Goal: Transaction & Acquisition: Book appointment/travel/reservation

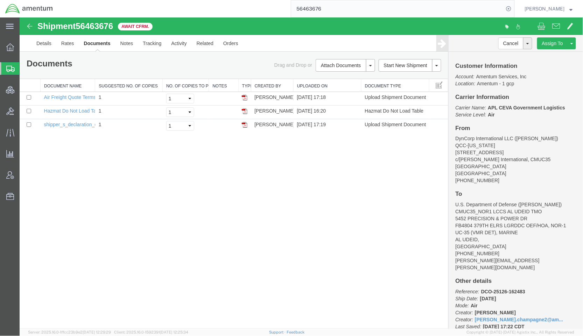
click at [25, 70] on span "Shipments" at bounding box center [22, 69] width 6 height 14
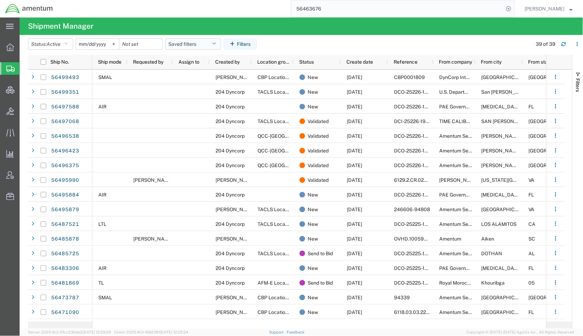
click at [211, 48] on button "Saved filters" at bounding box center [193, 43] width 56 height 11
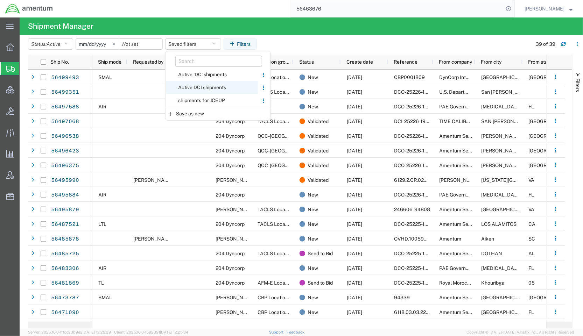
click at [212, 90] on span "Active DCI shipments" at bounding box center [212, 87] width 92 height 13
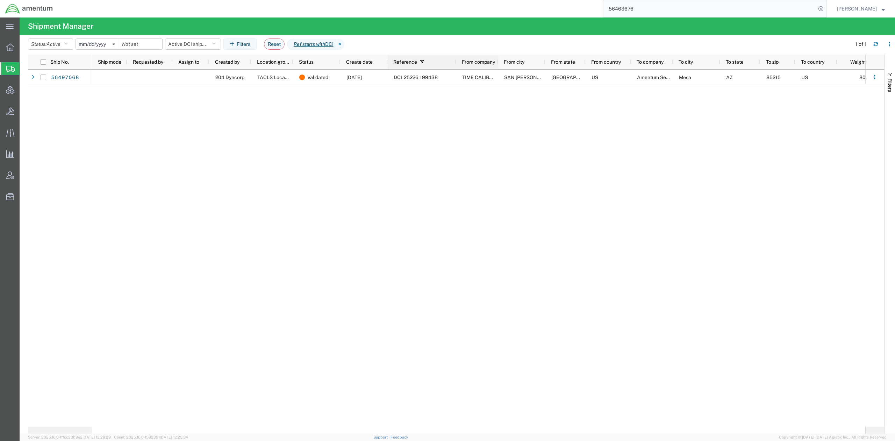
drag, startPoint x: 433, startPoint y: 61, endPoint x: 456, endPoint y: 59, distance: 23.1
click at [456, 59] on div at bounding box center [456, 62] width 3 height 15
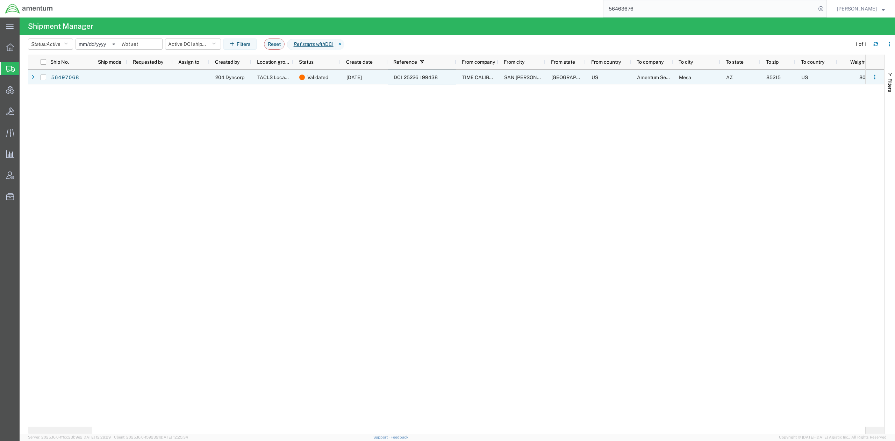
drag, startPoint x: 439, startPoint y: 75, endPoint x: 401, endPoint y: 79, distance: 38.0
click at [401, 79] on div "DCI-25226-199438" at bounding box center [422, 77] width 69 height 15
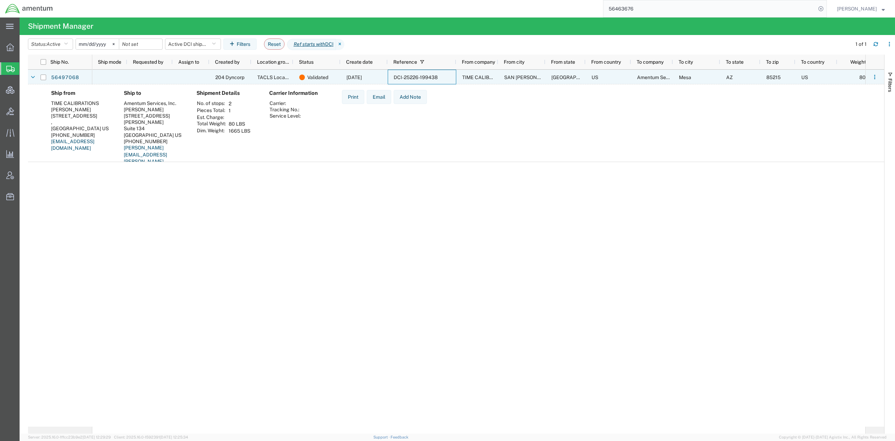
drag, startPoint x: 441, startPoint y: 75, endPoint x: 406, endPoint y: 77, distance: 35.4
click at [406, 77] on div "DCI-25226-199438" at bounding box center [422, 77] width 69 height 15
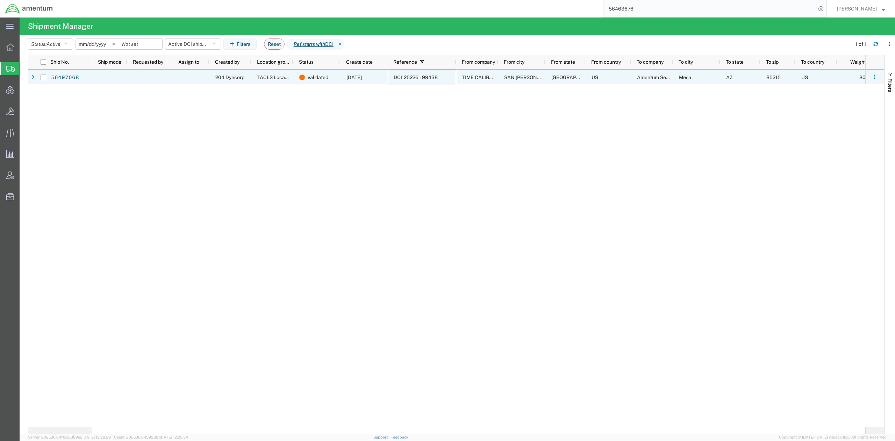
click at [406, 76] on span "DCI-25226-199438" at bounding box center [416, 77] width 44 height 6
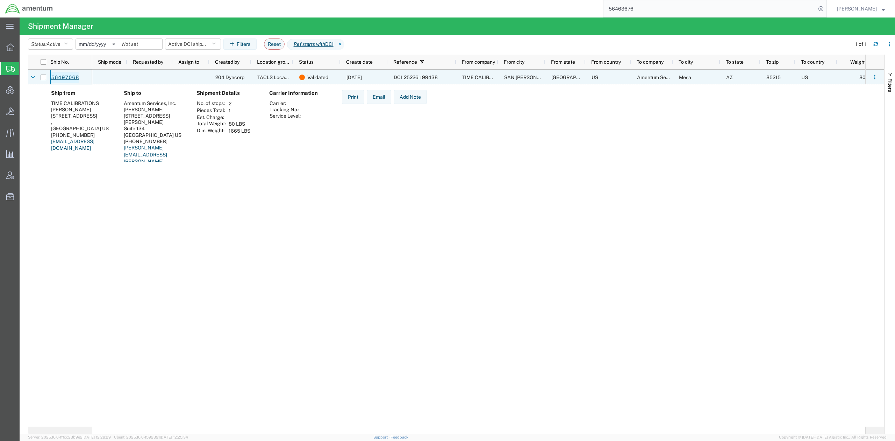
click at [52, 72] on link "56497068" at bounding box center [65, 77] width 29 height 11
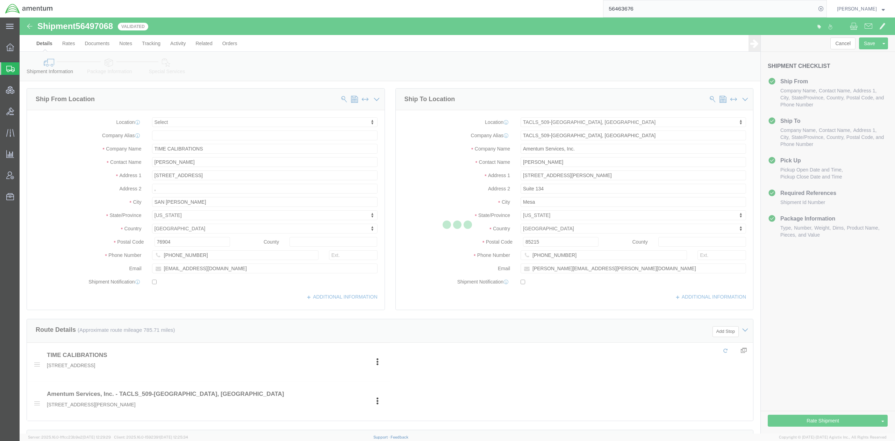
select select
select select "42689"
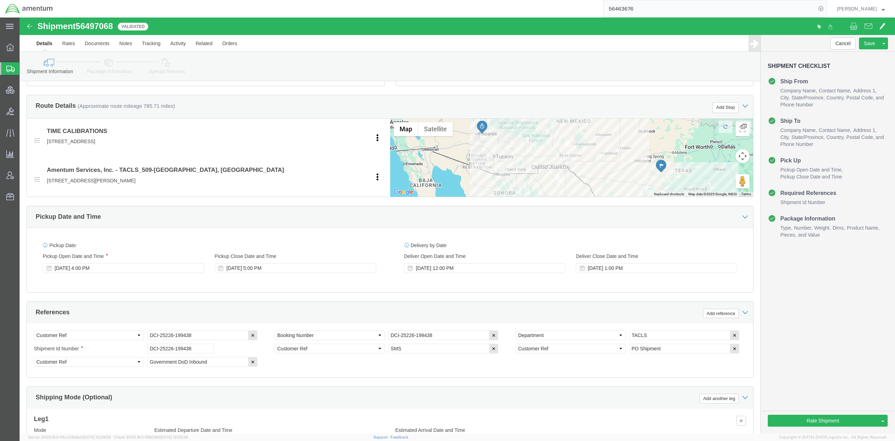
scroll to position [139, 0]
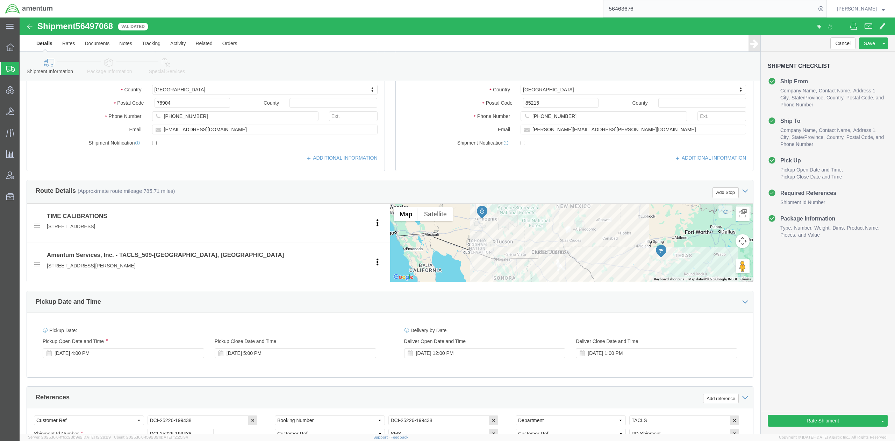
click icon
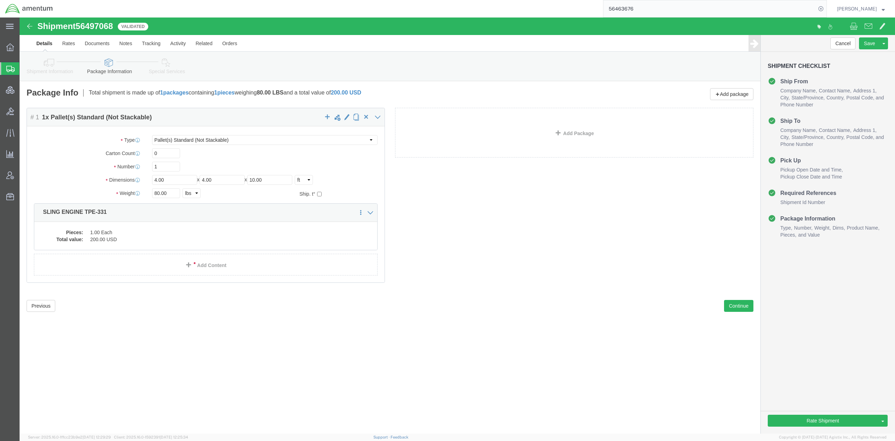
click link "Shipment Information"
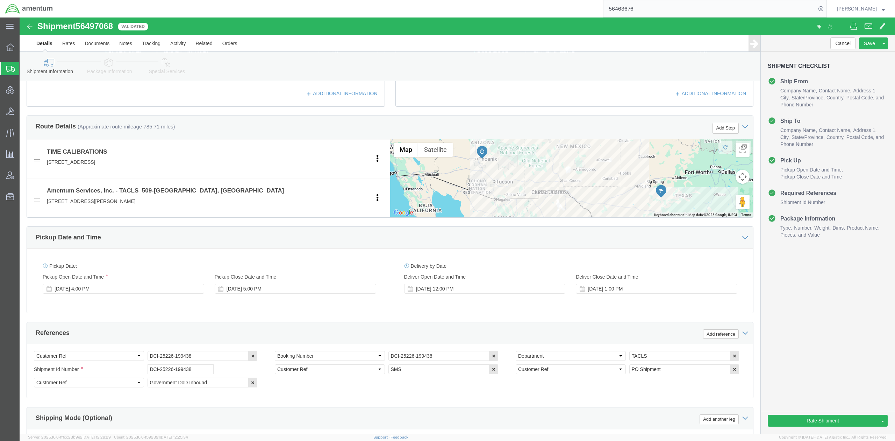
scroll to position [325, 0]
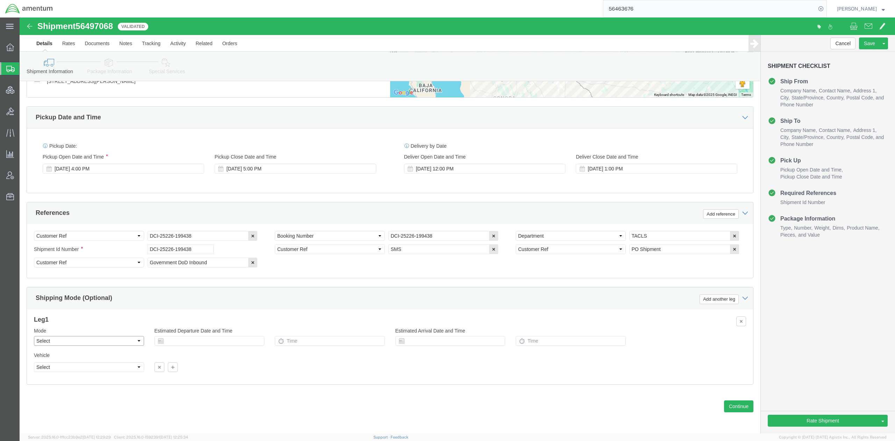
click select "Select Air Less than Truckload Multi-Leg Ocean Freight Rail Small Parcel Truckl…"
select select "LTL"
click select "Select Air Less than Truckload Multi-Leg Ocean Freight Rail Small Parcel Truckl…"
click button "Rate Shipment"
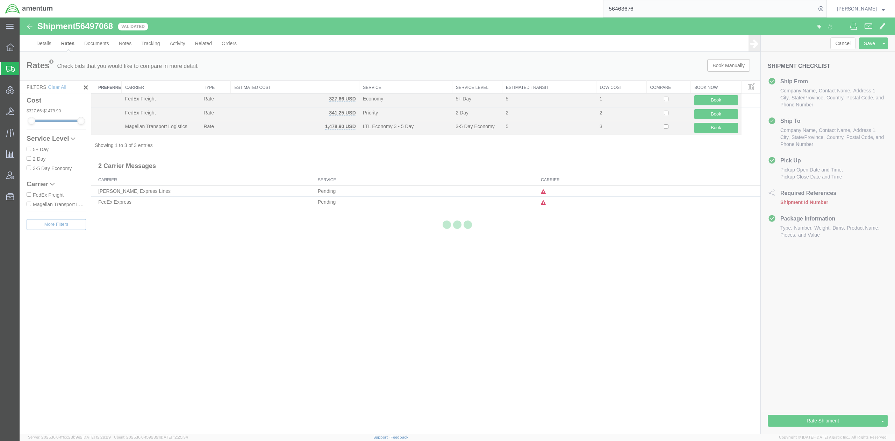
scroll to position [0, 0]
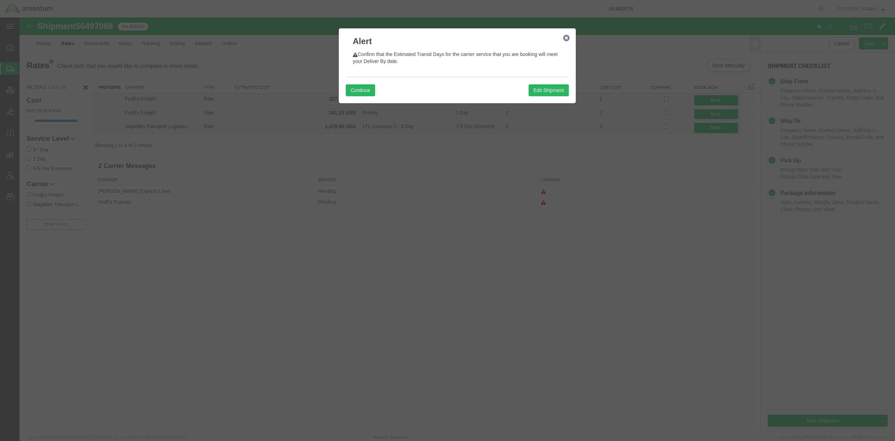
click at [568, 39] on icon "button" at bounding box center [566, 38] width 6 height 6
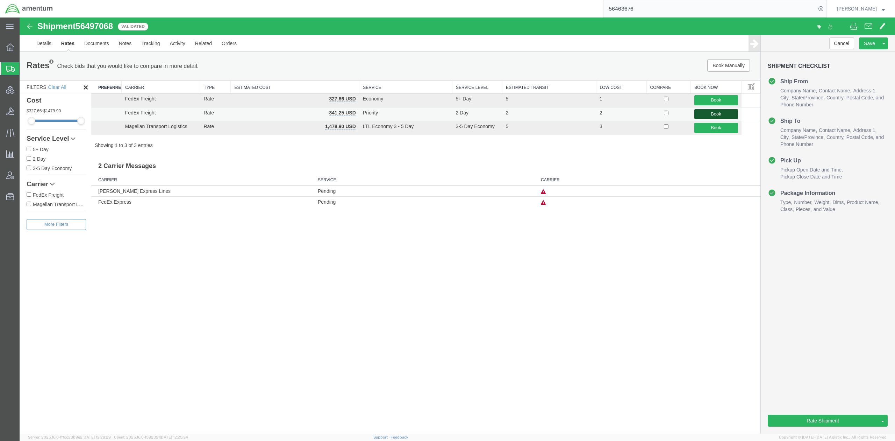
click at [582, 115] on button "Book" at bounding box center [716, 114] width 44 height 10
